Goal: Information Seeking & Learning: Learn about a topic

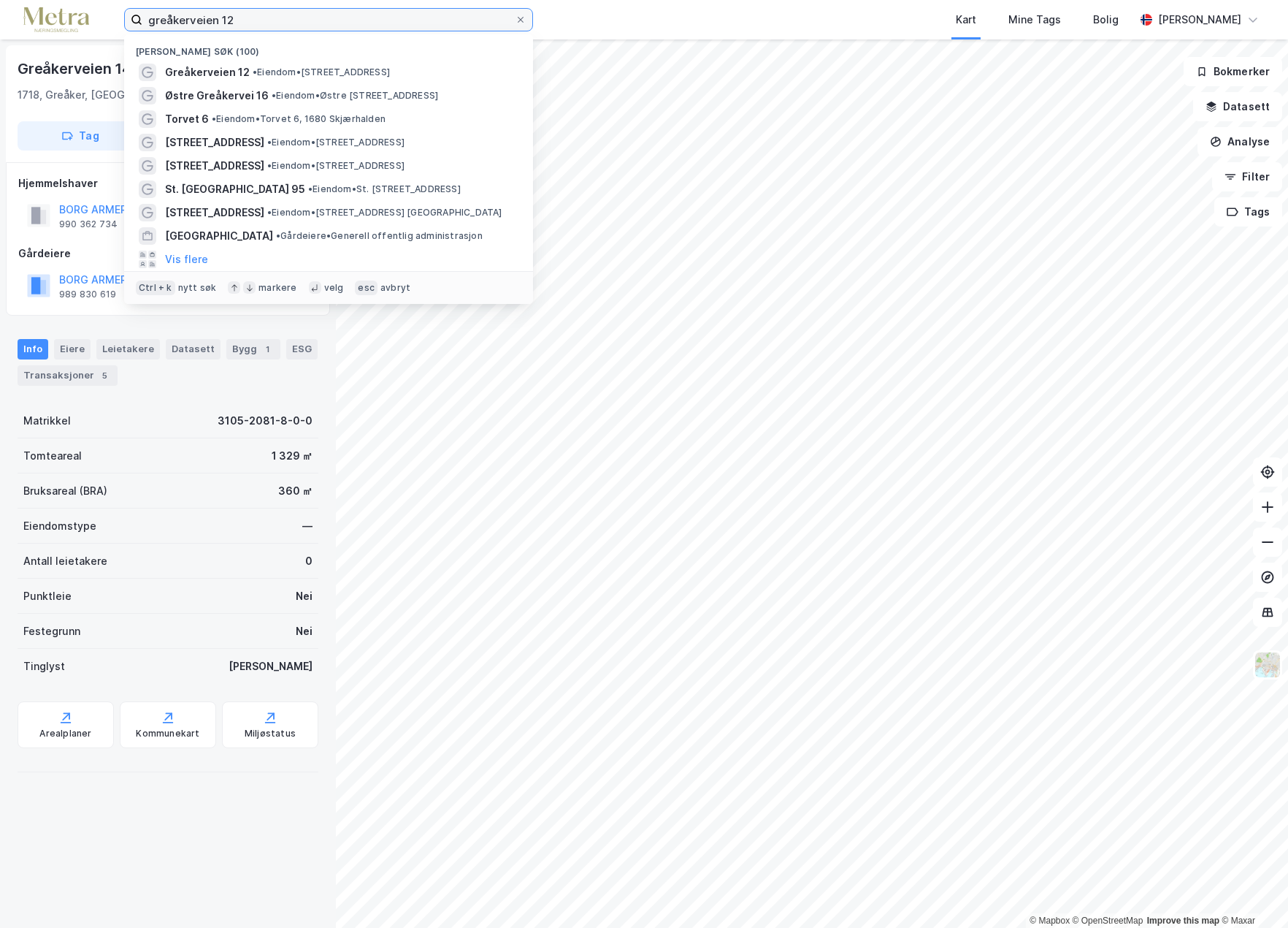
drag, startPoint x: 218, startPoint y: 22, endPoint x: 103, endPoint y: 31, distance: 115.4
click at [103, 31] on div "greåkerveien 12 Nylige søk (100) [STREET_ADDRESS] • Eiendom • [STREET_ADDRESS] …" at bounding box center [644, 20] width 1288 height 40
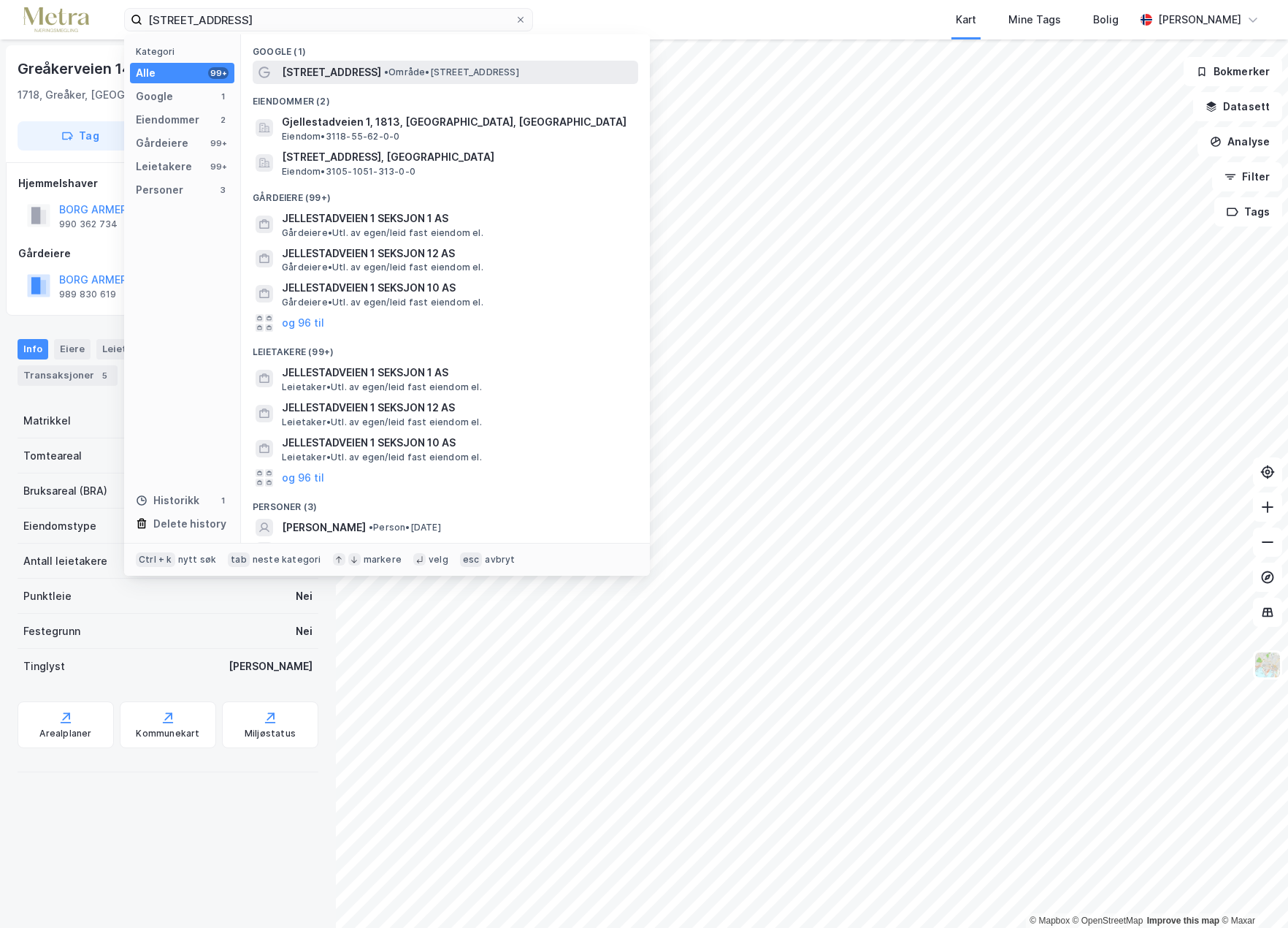
click at [319, 72] on span "[STREET_ADDRESS]" at bounding box center [332, 72] width 99 height 17
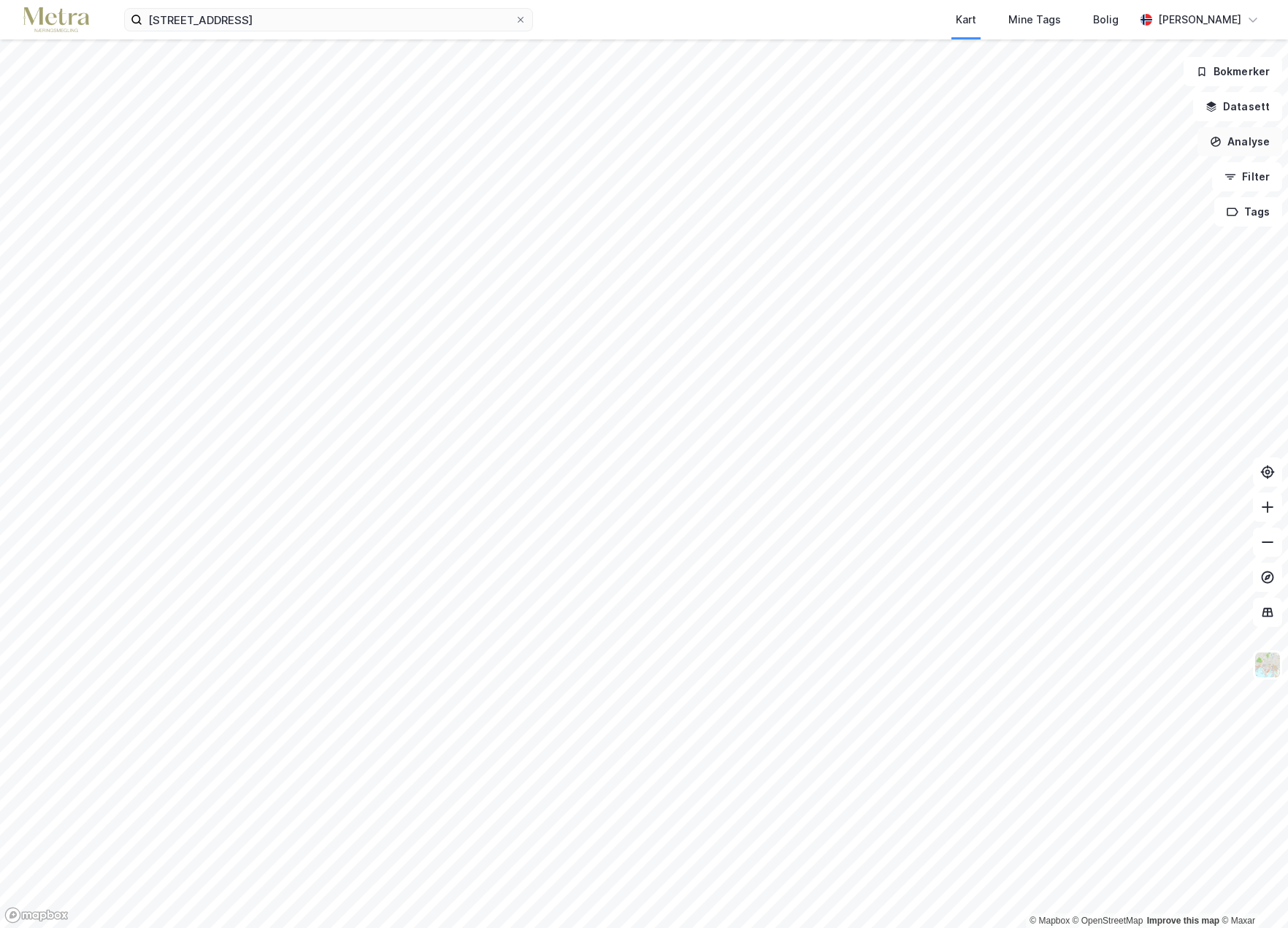
click at [1226, 146] on button "Analyse" at bounding box center [1240, 141] width 84 height 29
click at [1066, 145] on div "Mål avstand" at bounding box center [1113, 142] width 127 height 12
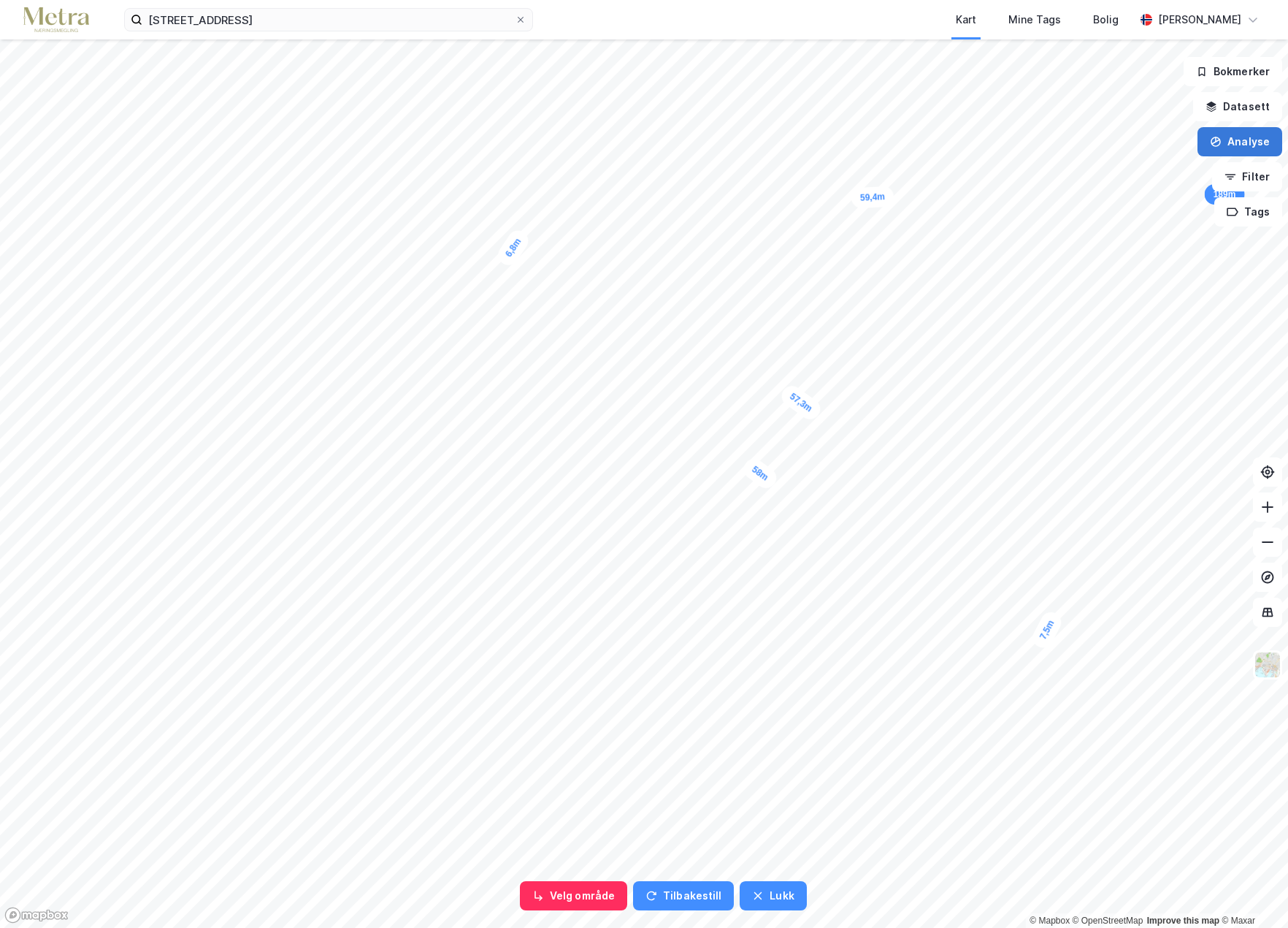
click at [1242, 137] on button "Analyse" at bounding box center [1240, 141] width 84 height 29
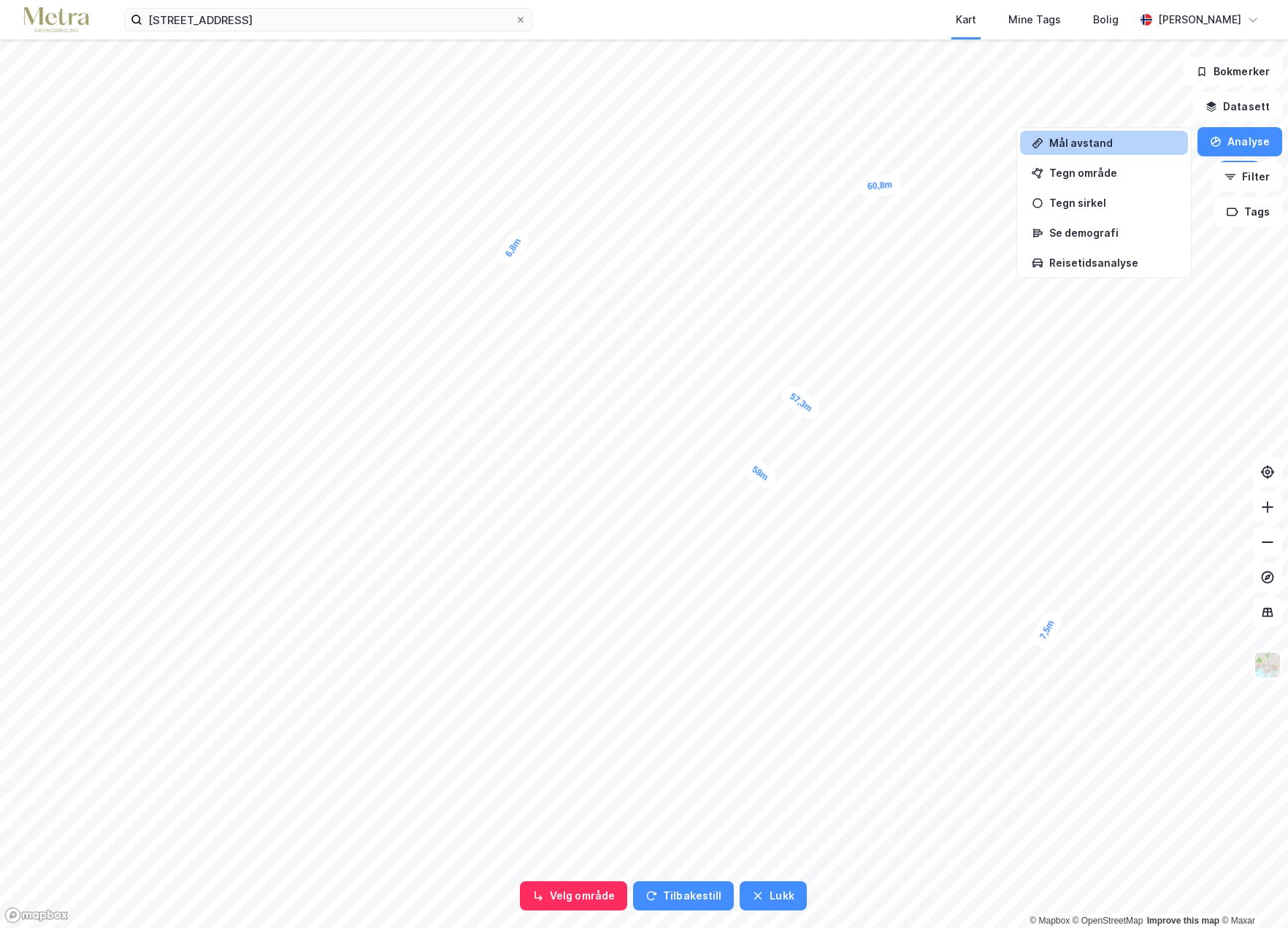
click at [1077, 140] on div "Mål avstand" at bounding box center [1113, 142] width 127 height 12
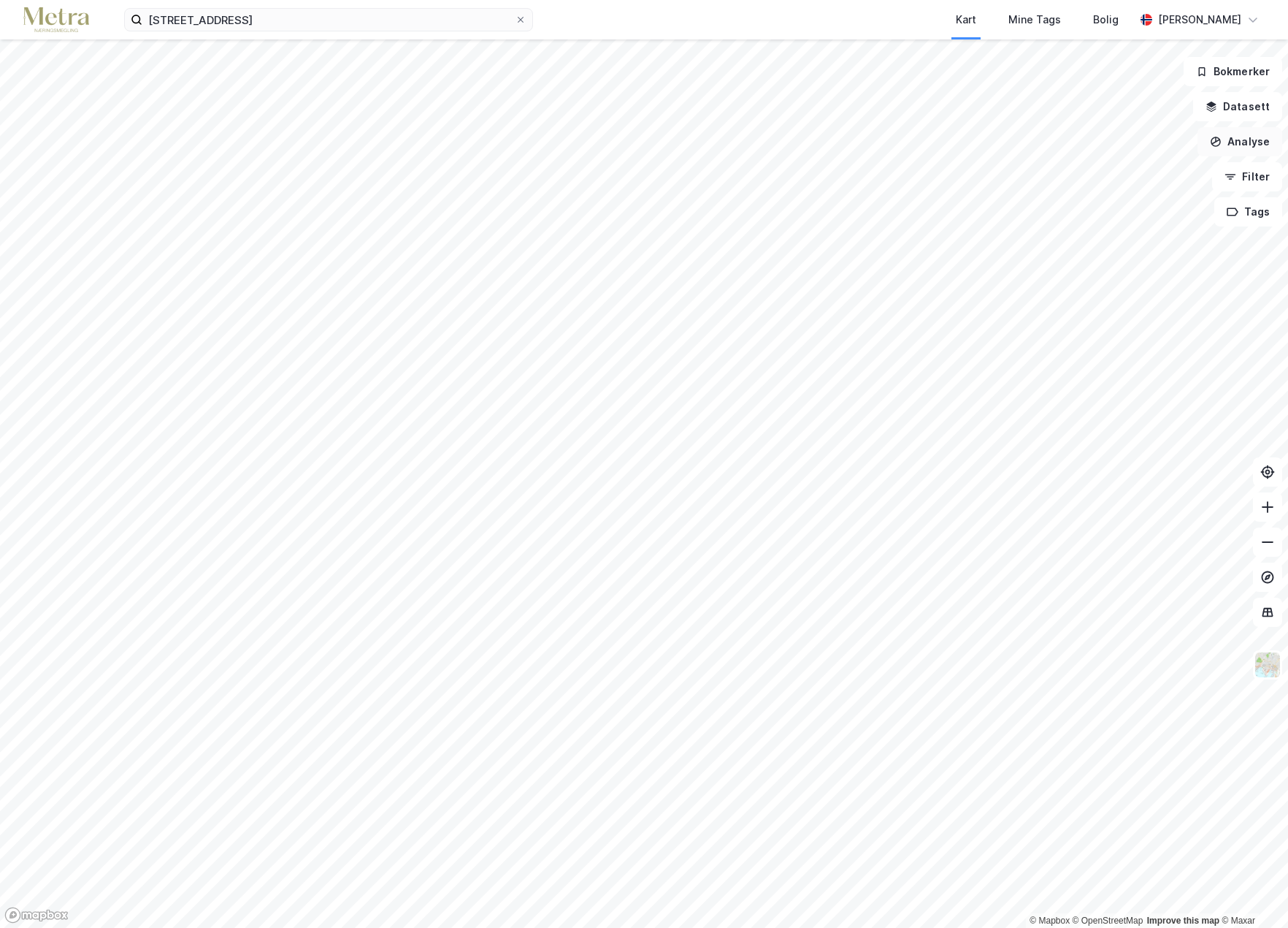
click at [1240, 142] on button "Analyse" at bounding box center [1240, 141] width 84 height 29
click at [1087, 146] on div "Mål avstand" at bounding box center [1113, 142] width 127 height 12
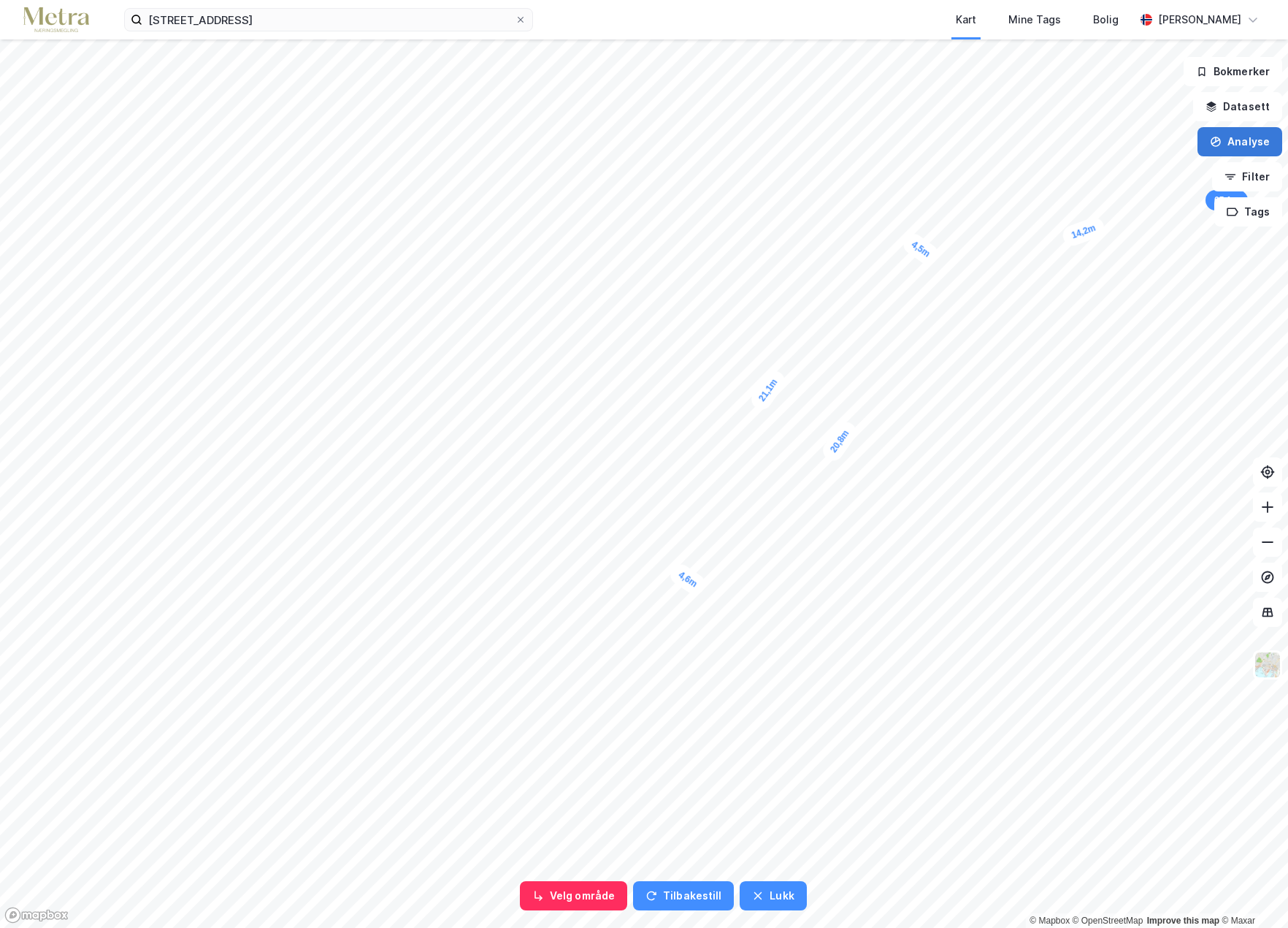
click at [1246, 146] on button "Analyse" at bounding box center [1240, 141] width 84 height 29
click at [1069, 142] on div "Mål avstand" at bounding box center [1113, 142] width 127 height 12
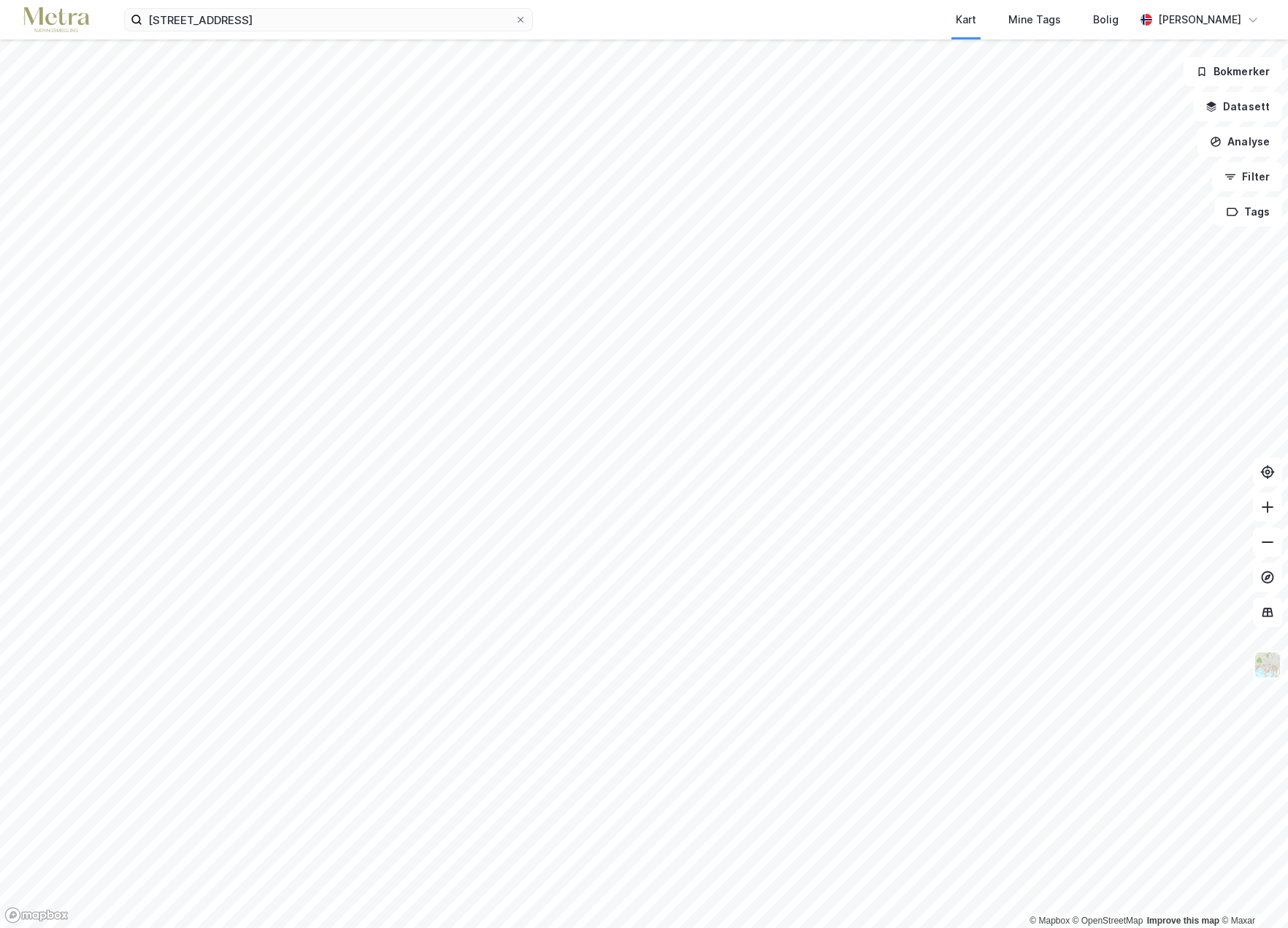
click at [1271, 657] on img at bounding box center [1268, 665] width 28 height 28
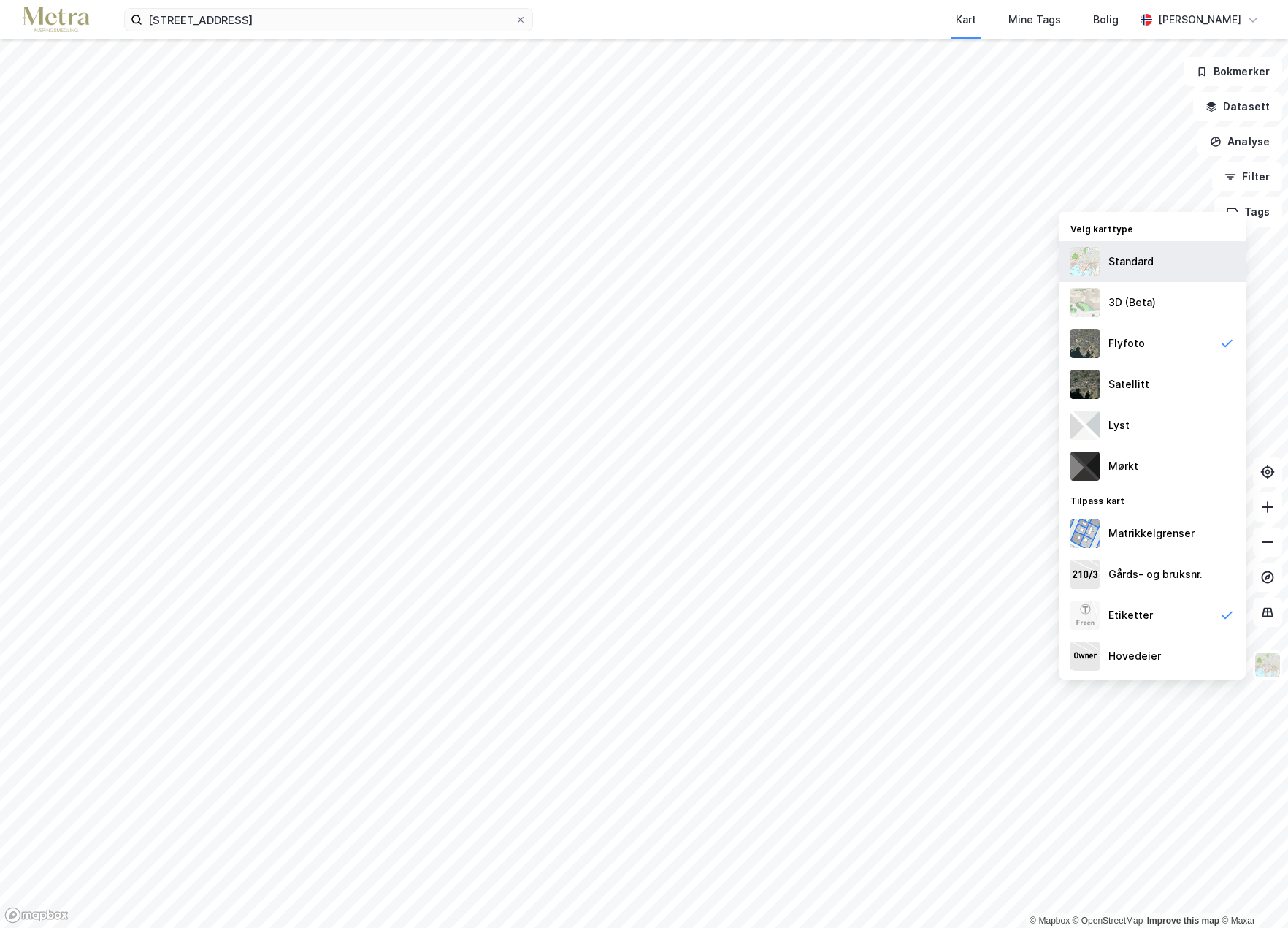
click at [1090, 259] on img at bounding box center [1085, 261] width 29 height 29
click at [1244, 140] on button "Analyse" at bounding box center [1240, 141] width 84 height 29
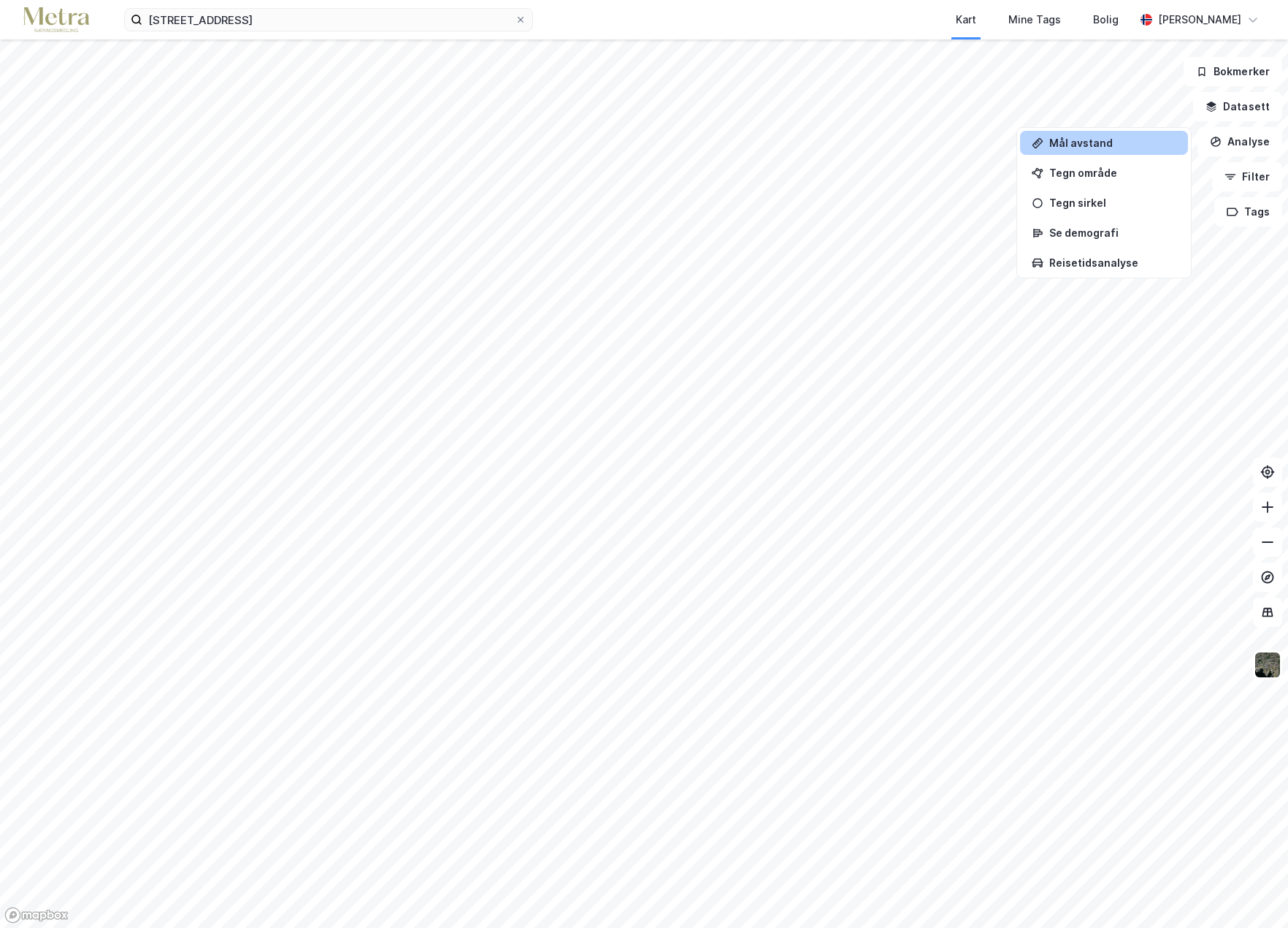
click at [1081, 145] on div "Mål avstand" at bounding box center [1113, 142] width 127 height 12
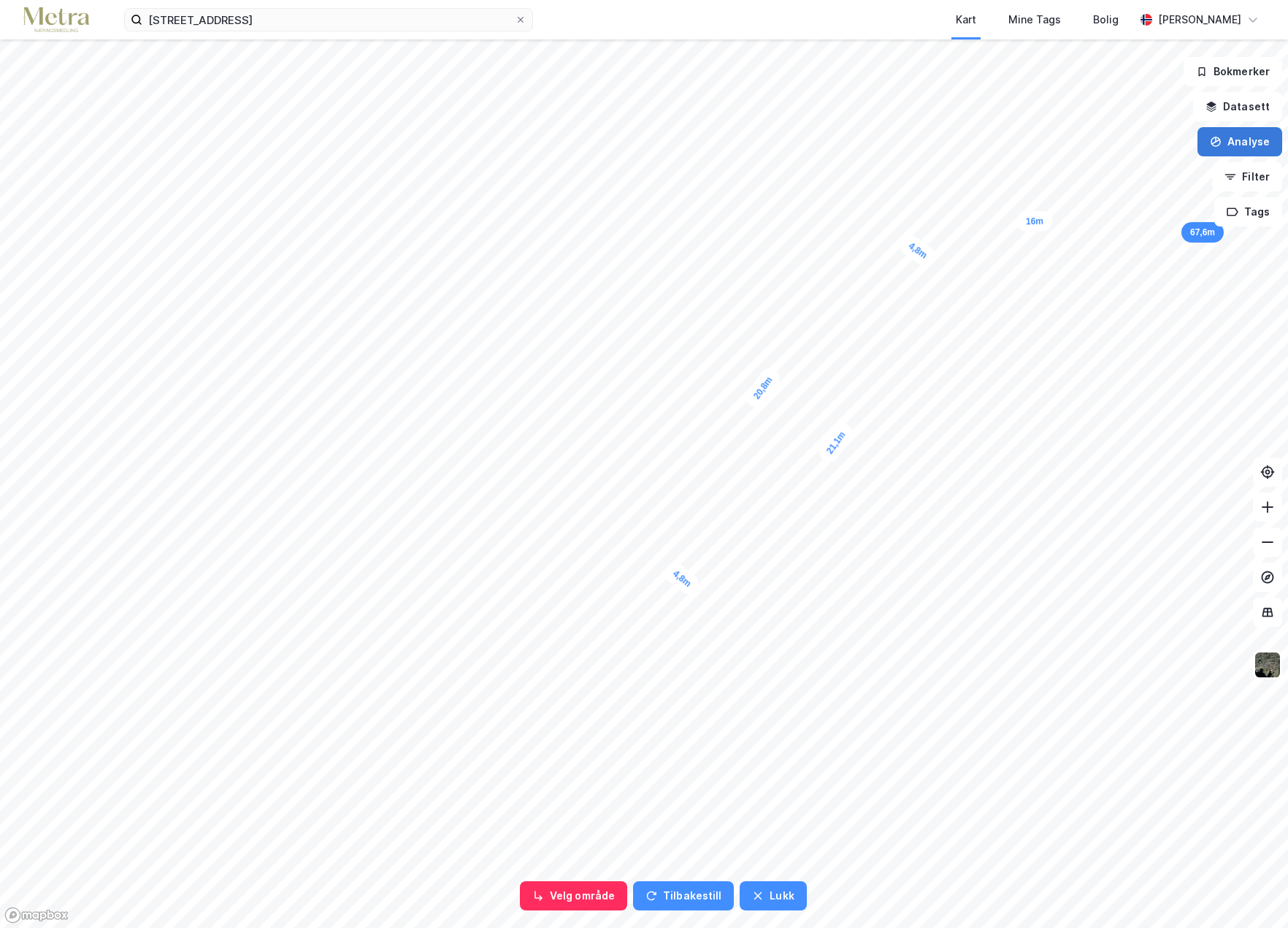
click at [1245, 136] on button "Analyse" at bounding box center [1240, 141] width 84 height 29
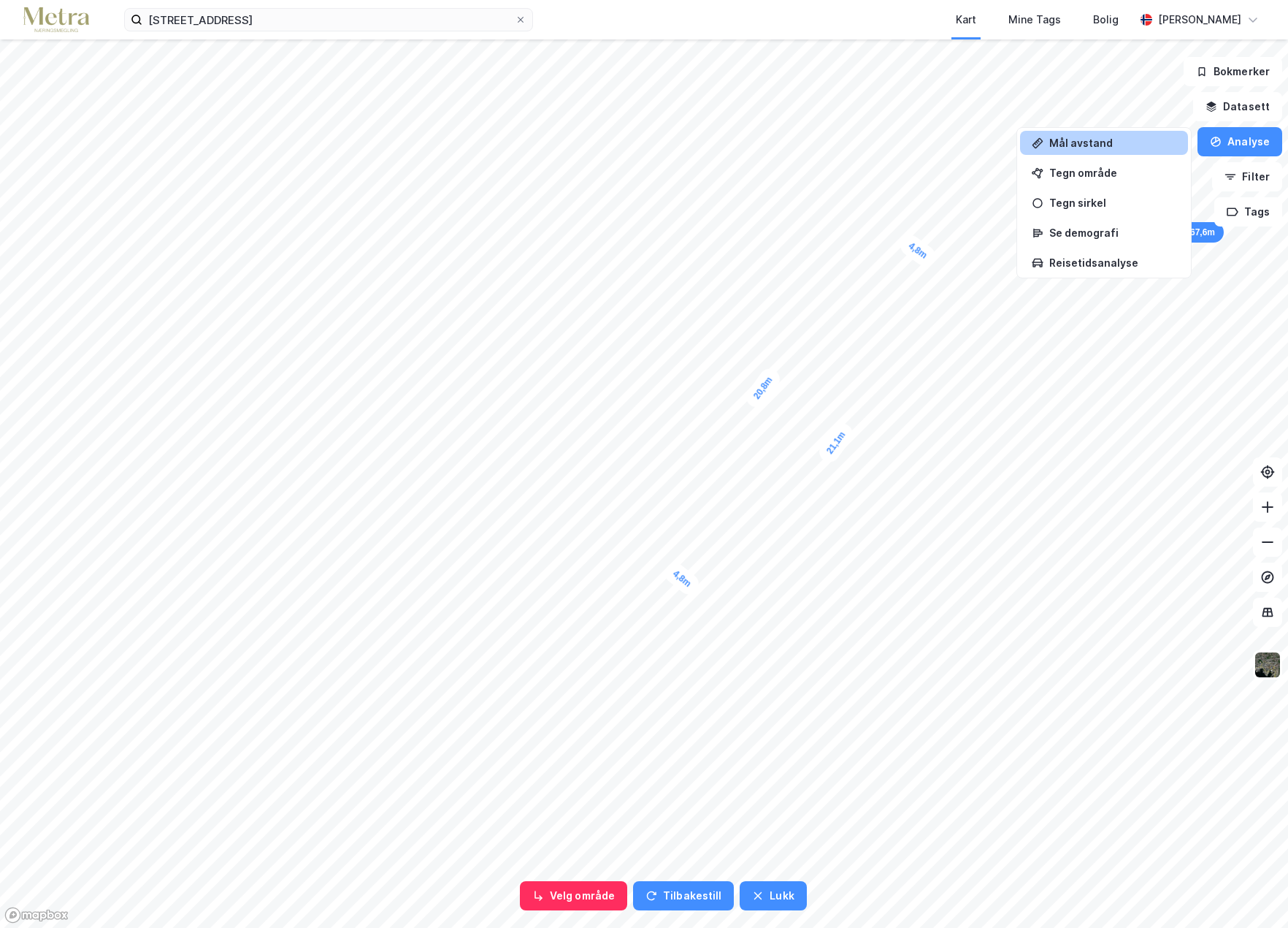
click at [1077, 138] on div "Mål avstand" at bounding box center [1113, 142] width 127 height 12
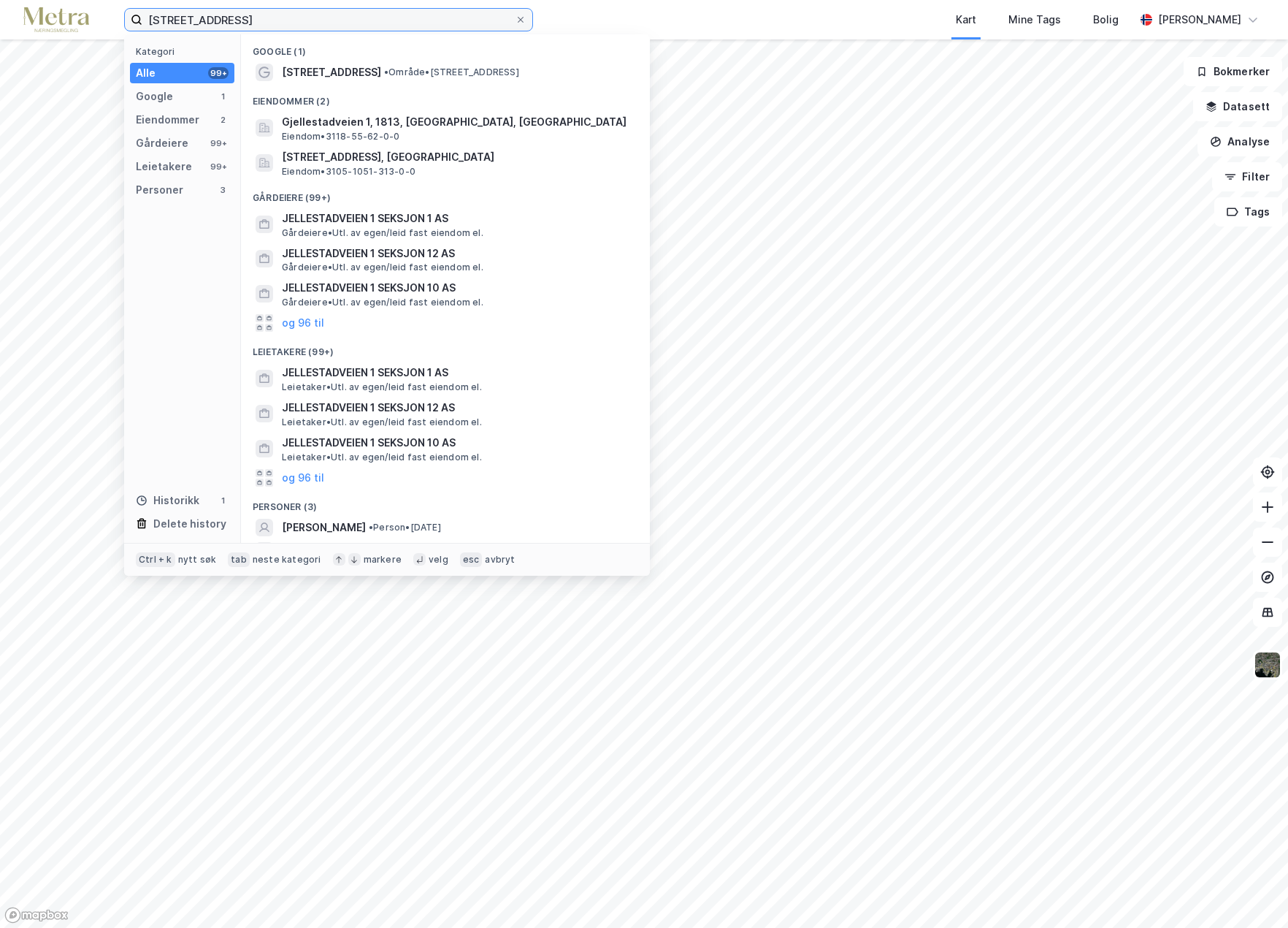
click at [236, 22] on input "[STREET_ADDRESS]" at bounding box center [328, 20] width 372 height 22
drag, startPoint x: 150, startPoint y: 23, endPoint x: 112, endPoint y: 24, distance: 38.0
click at [112, 24] on div "jellestadveien 1 Kategori Alle 99+ Google 1 Eiendommer 2 Gårdeiere 99+ Leietake…" at bounding box center [644, 20] width 1288 height 40
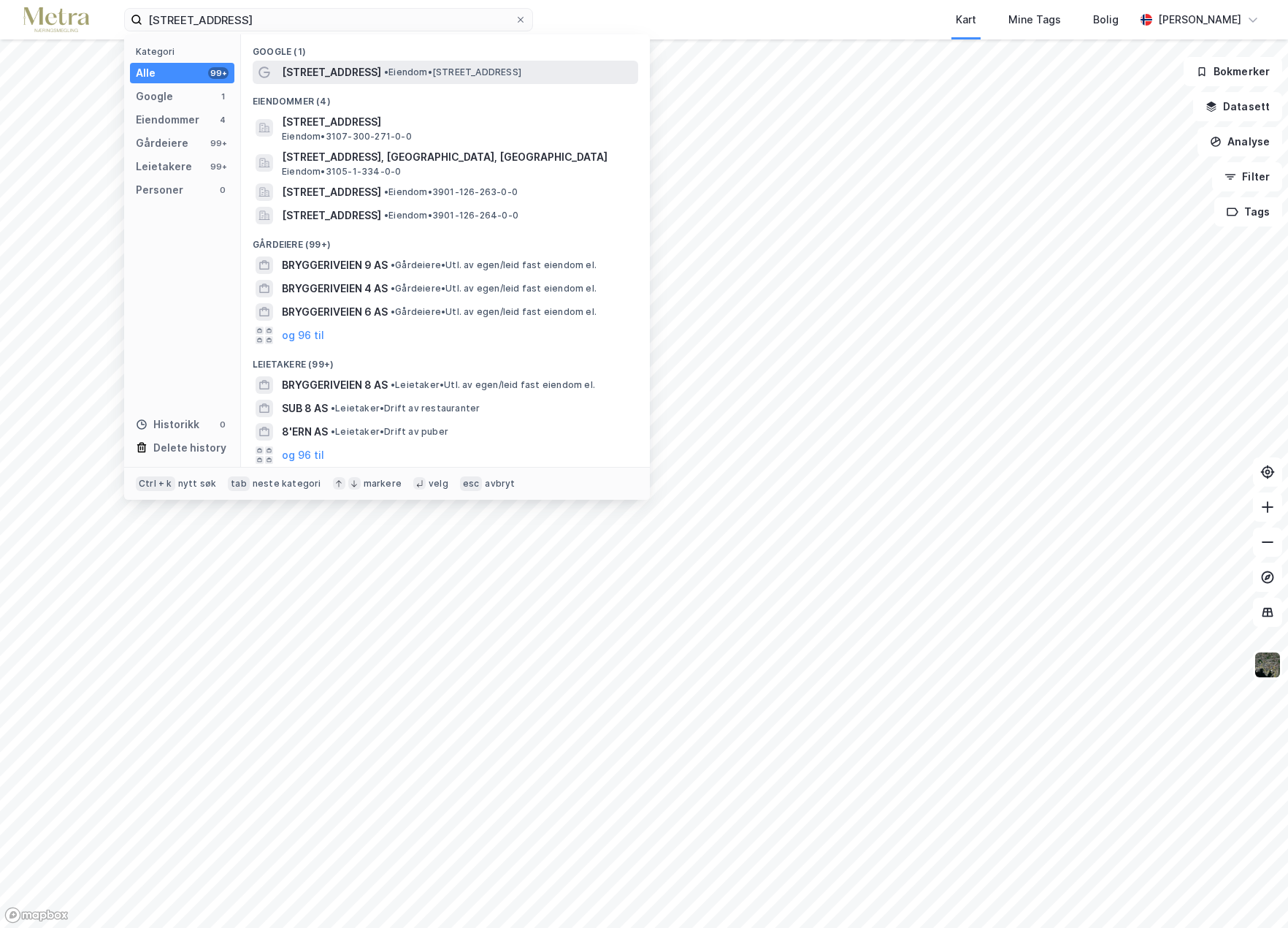
click at [355, 67] on span "[STREET_ADDRESS]" at bounding box center [332, 72] width 99 height 17
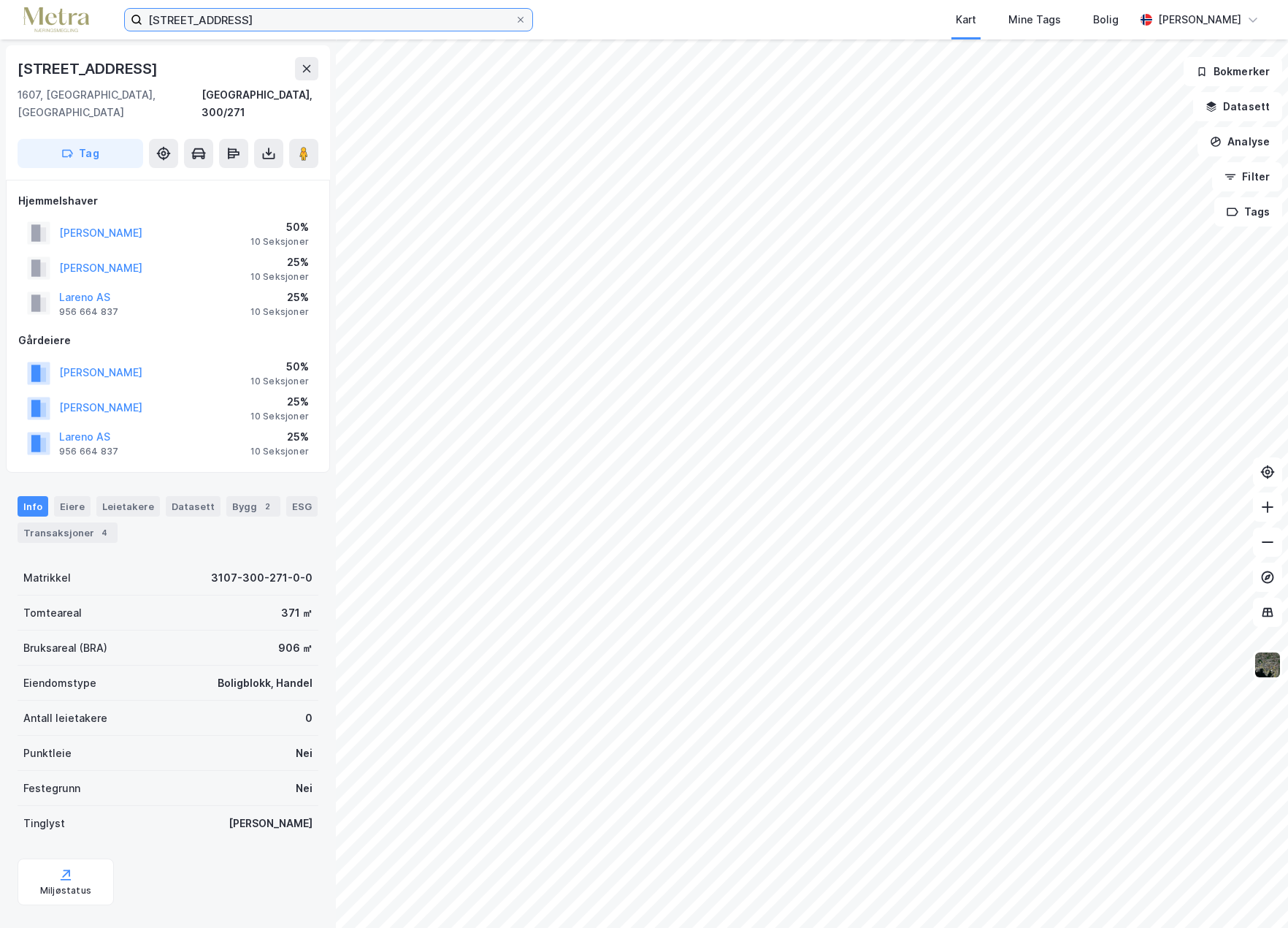
click at [267, 17] on input "[STREET_ADDRESS]" at bounding box center [328, 20] width 372 height 22
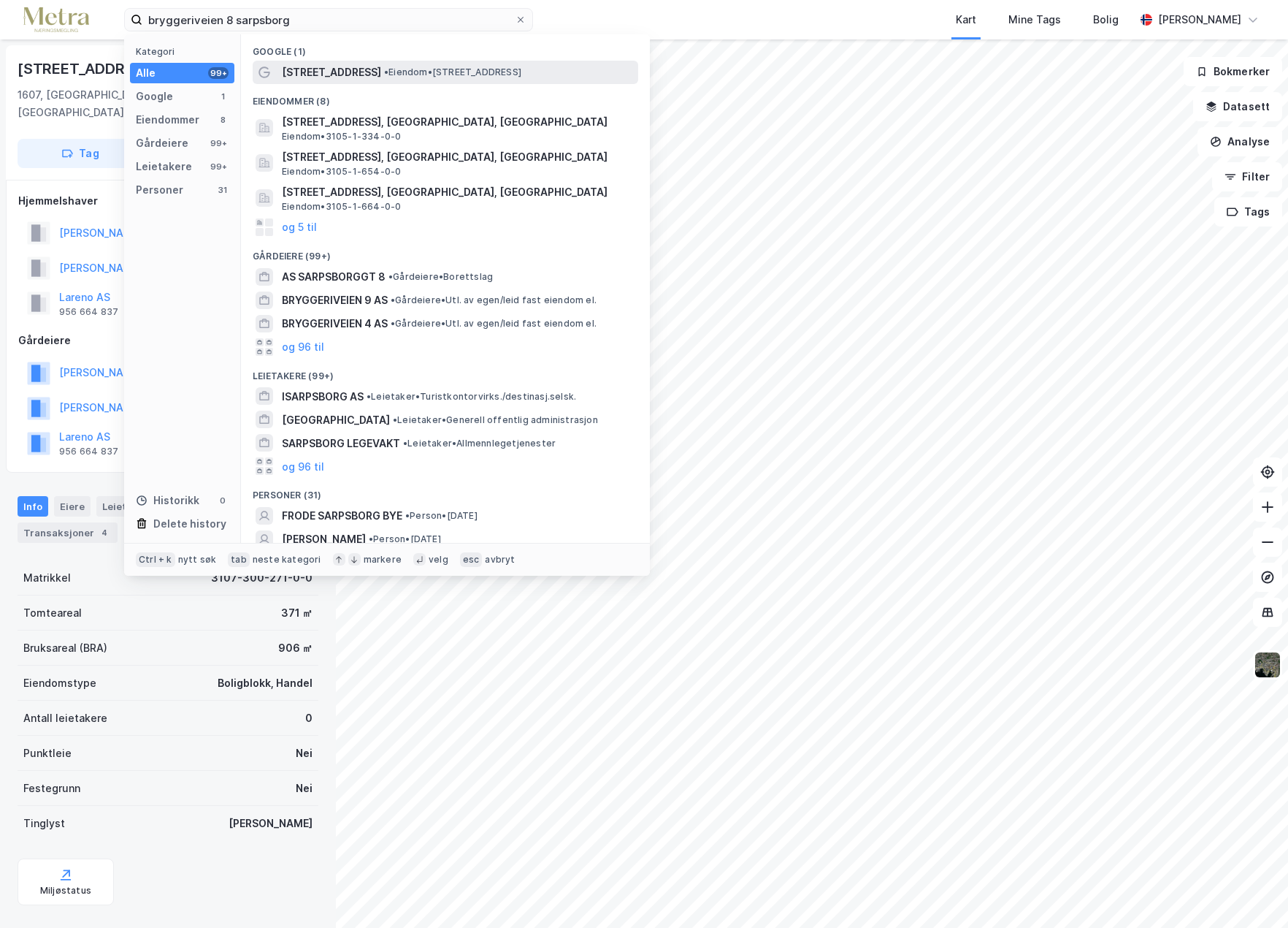
click at [336, 72] on span "[STREET_ADDRESS]" at bounding box center [332, 72] width 99 height 17
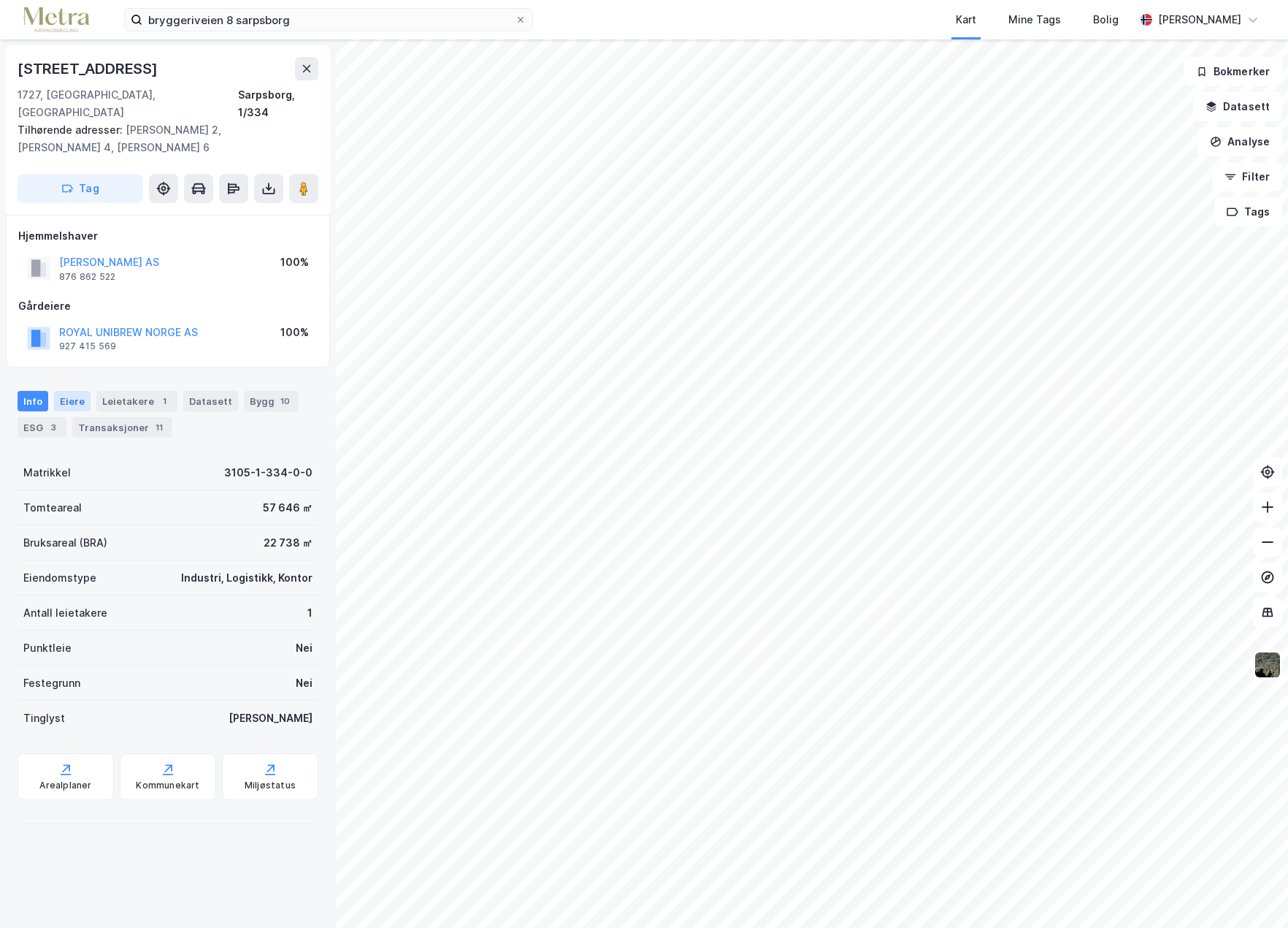
click at [66, 391] on div "Eiere" at bounding box center [72, 401] width 36 height 21
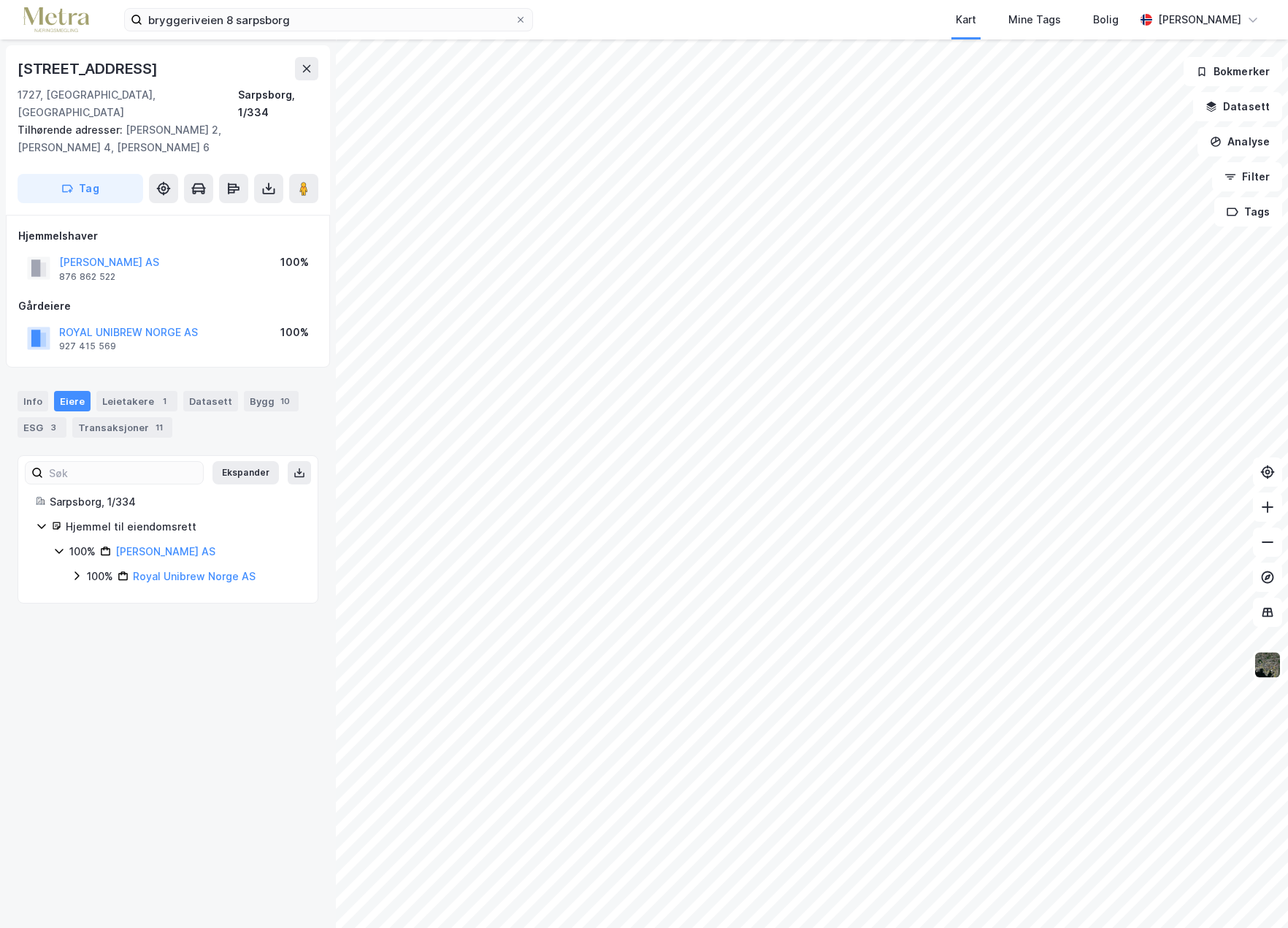
click at [75, 570] on icon at bounding box center [77, 576] width 12 height 12
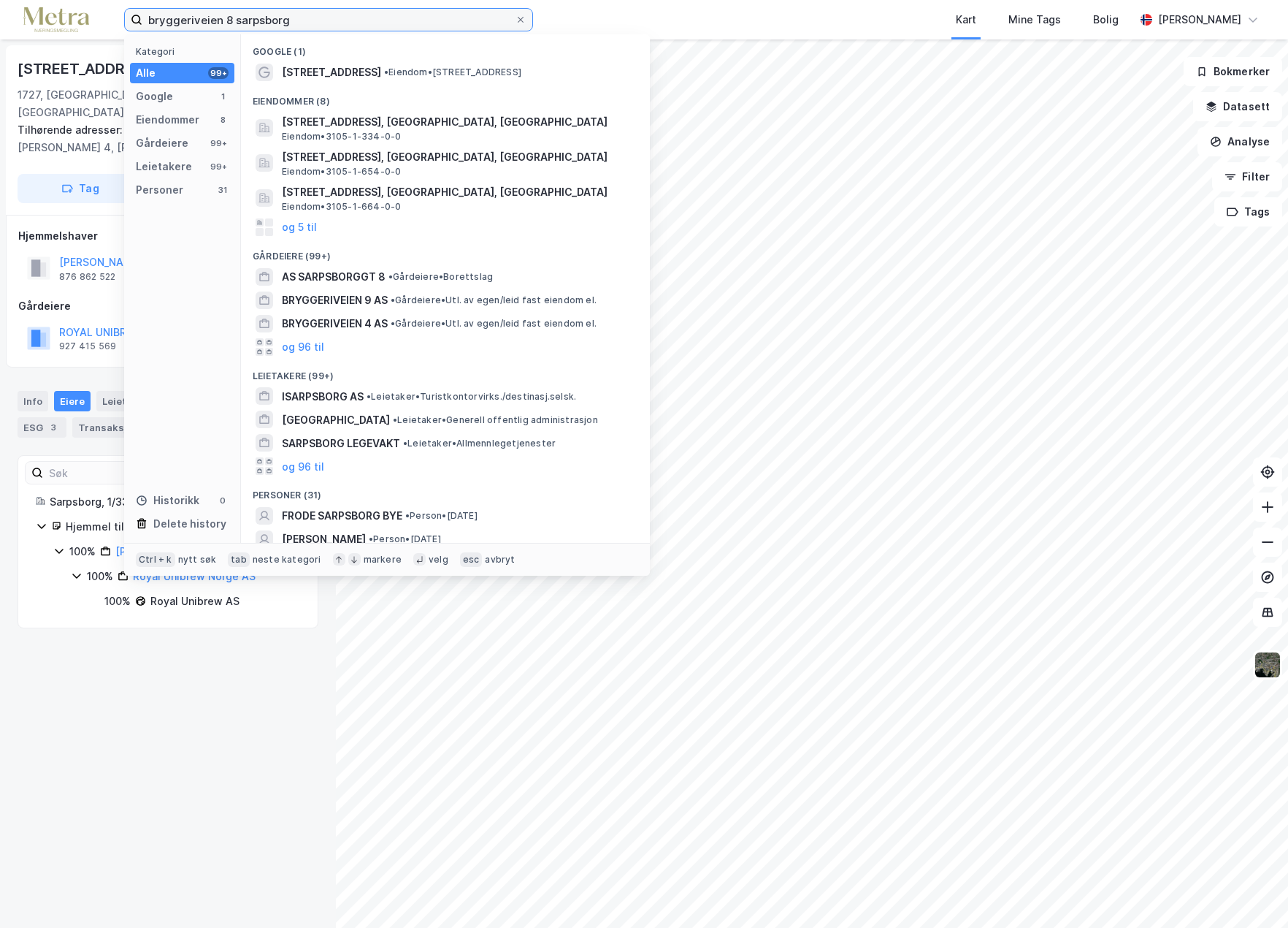
drag, startPoint x: 287, startPoint y: 20, endPoint x: 57, endPoint y: 18, distance: 230.0
click at [57, 18] on div "bryggeriveien 8 sarpsborg Kategori Alle 99+ Google 1 Eiendommer 8 Gårdeiere 99+…" at bounding box center [644, 20] width 1288 height 40
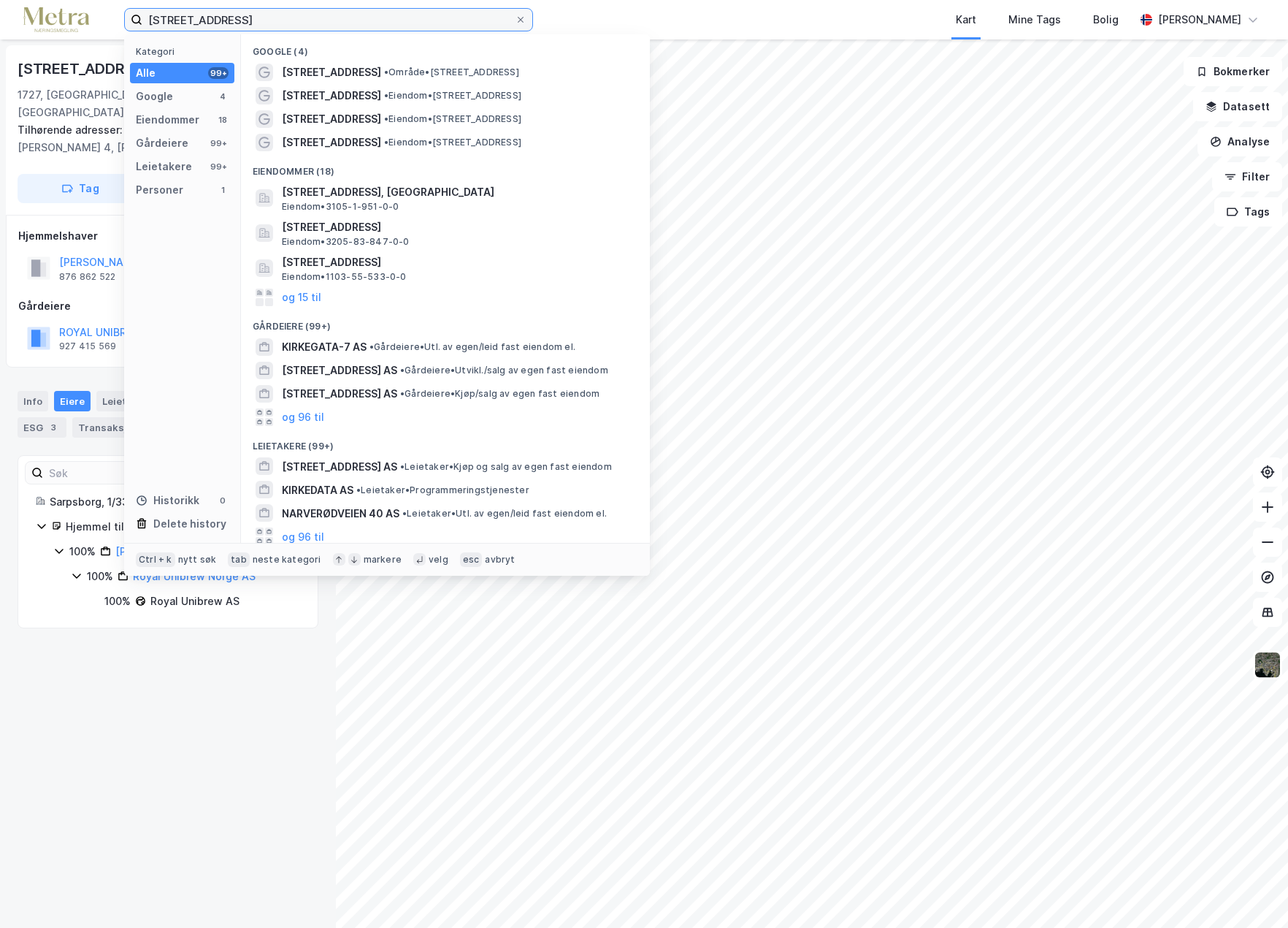
click at [202, 17] on input "[STREET_ADDRESS]" at bounding box center [328, 20] width 372 height 22
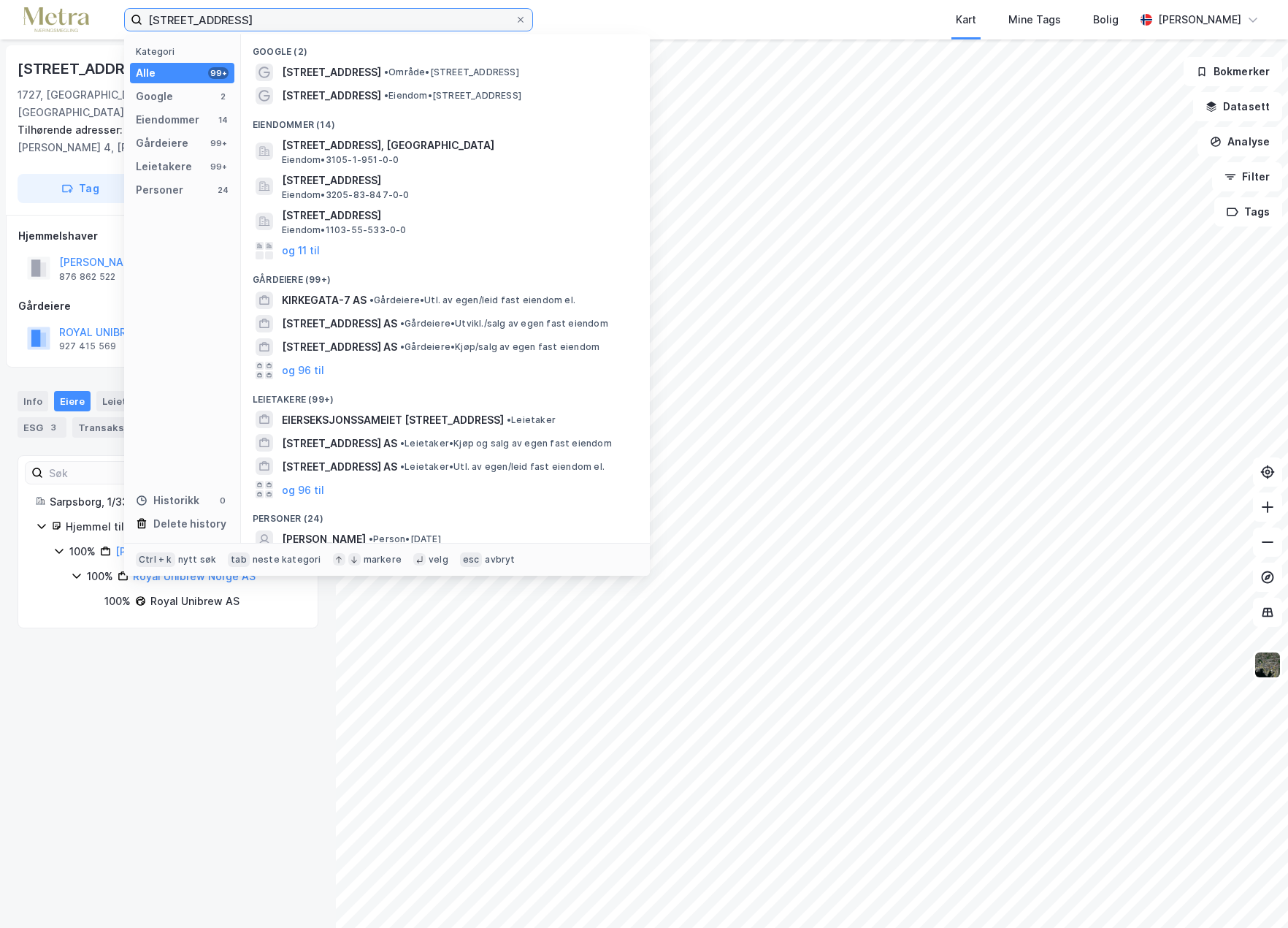
click at [287, 25] on input "[STREET_ADDRESS]" at bounding box center [328, 20] width 372 height 22
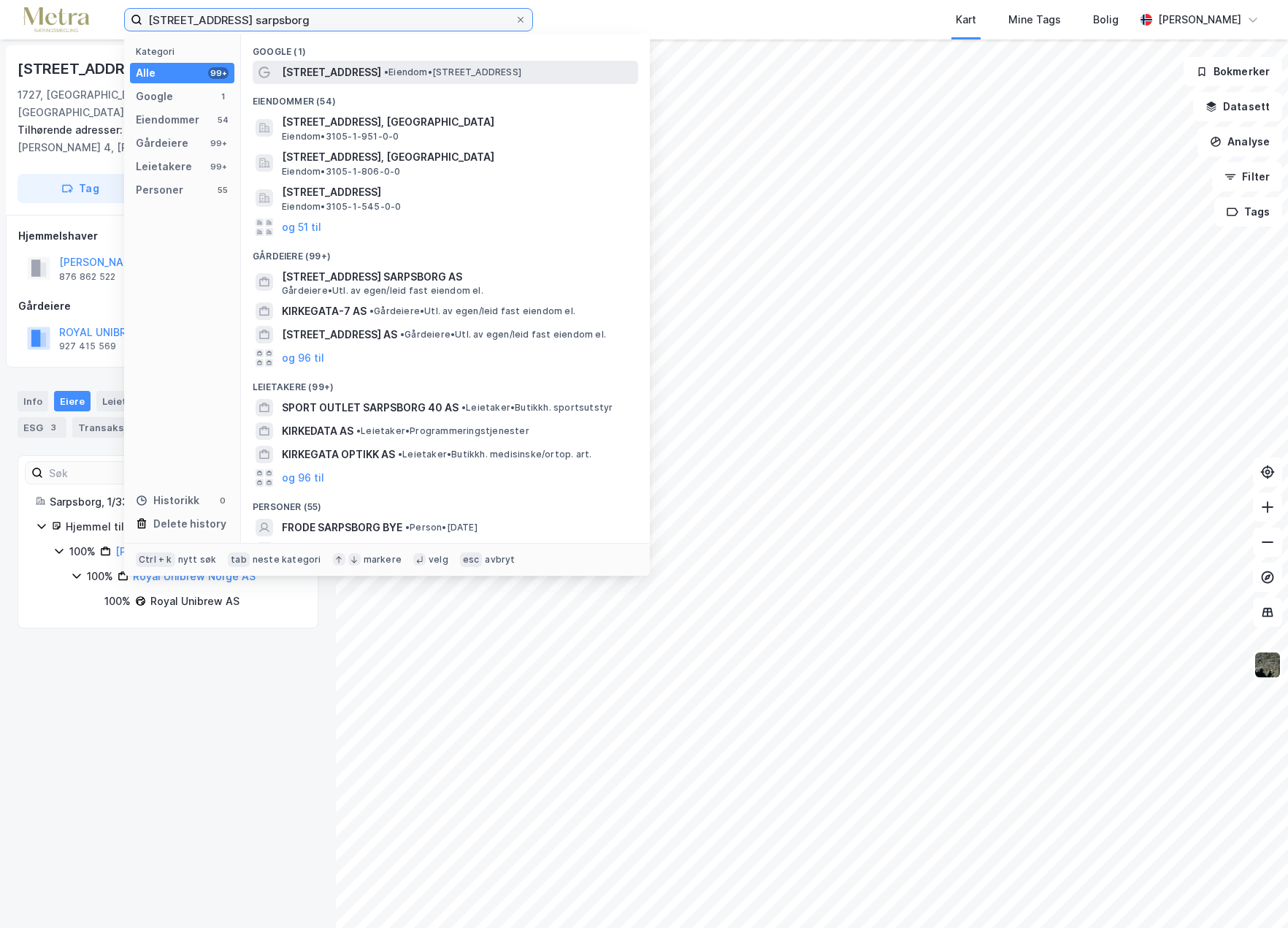
type input "[STREET_ADDRESS] sarpsborg"
click at [305, 72] on span "[STREET_ADDRESS]" at bounding box center [332, 72] width 99 height 17
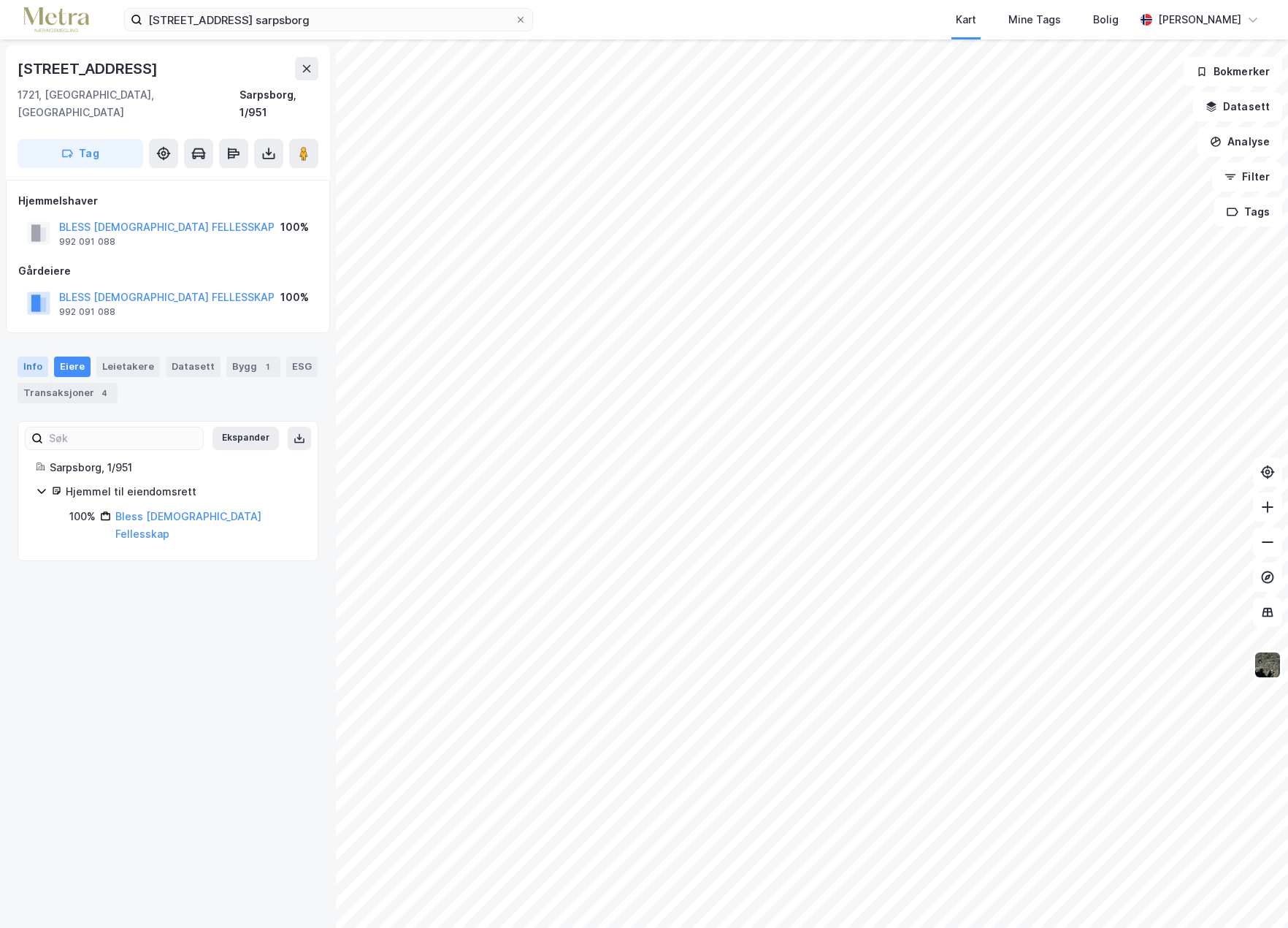
click at [26, 356] on div "Info" at bounding box center [32, 366] width 31 height 21
